Goal: Find specific page/section: Find specific page/section

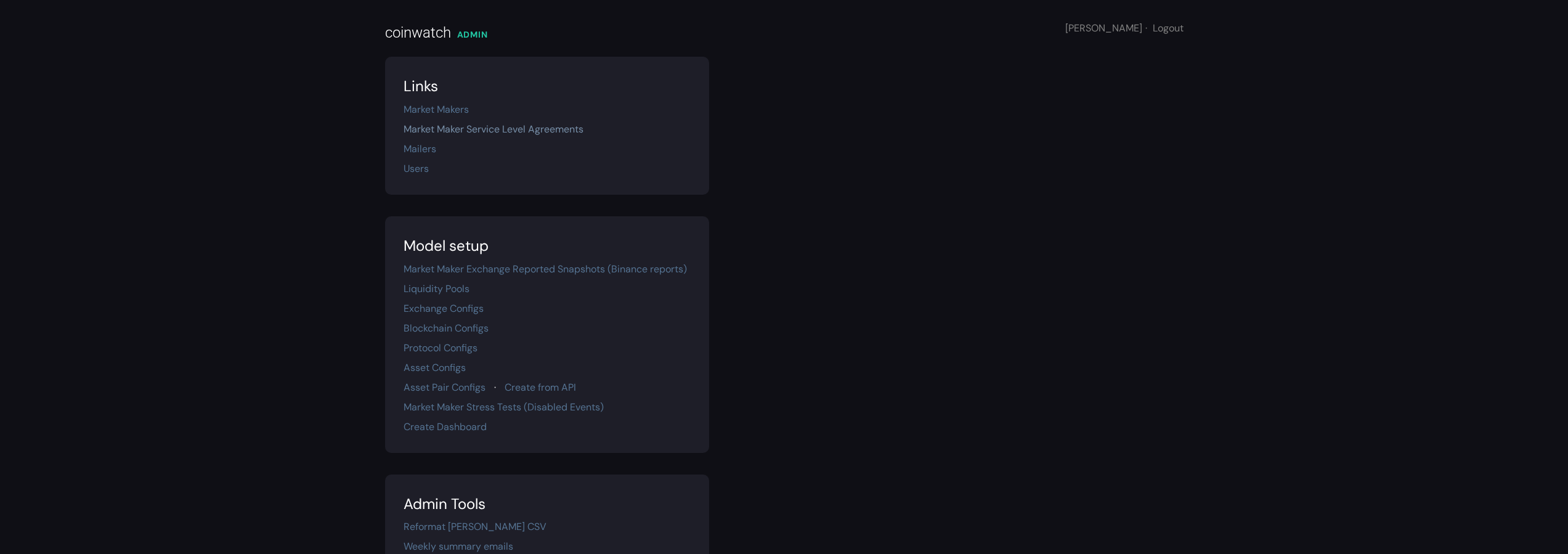
click at [471, 134] on link "Market Maker Service Level Agreements" at bounding box center [493, 129] width 180 height 13
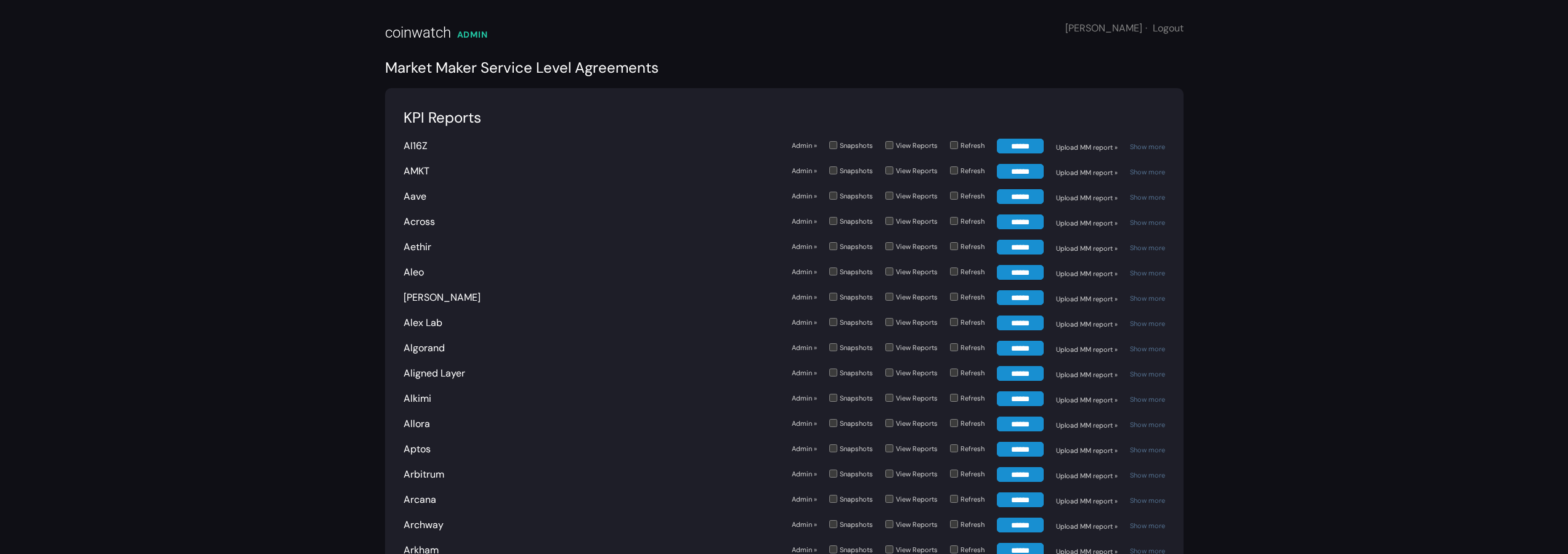
scroll to position [1386, 0]
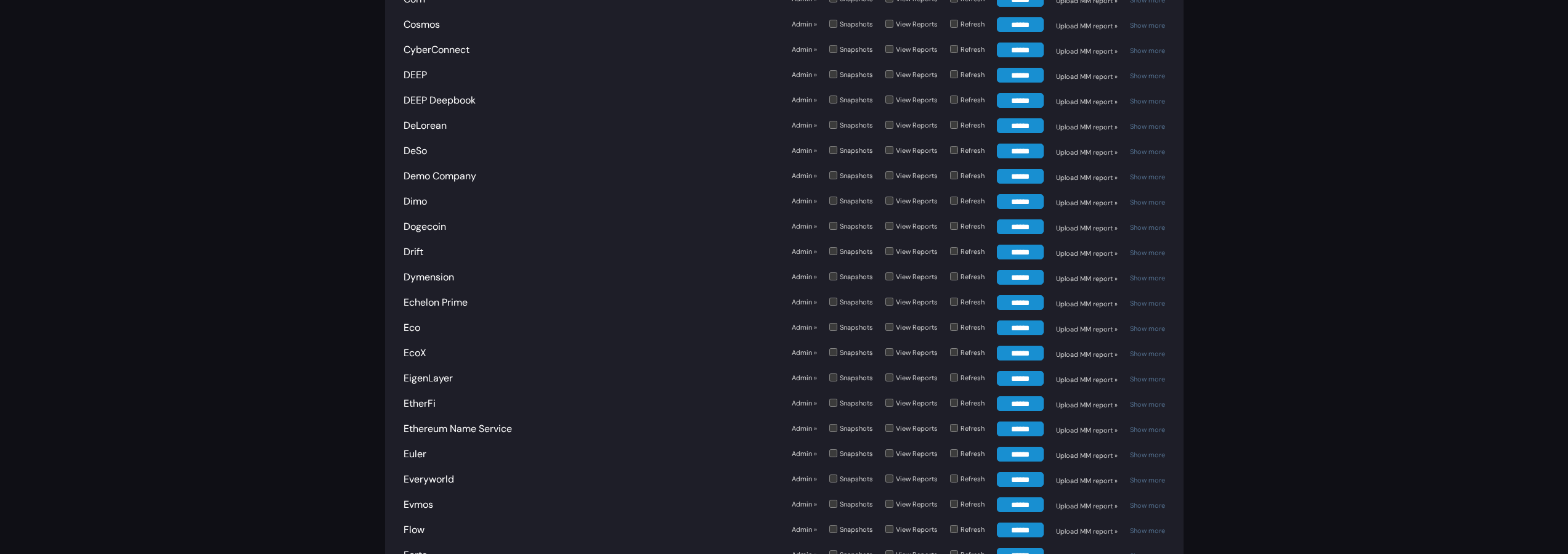
click at [800, 278] on link "Admin »" at bounding box center [804, 277] width 26 height 11
click at [428, 276] on link "Dymension" at bounding box center [428, 277] width 50 height 13
